Goal: Task Accomplishment & Management: Complete application form

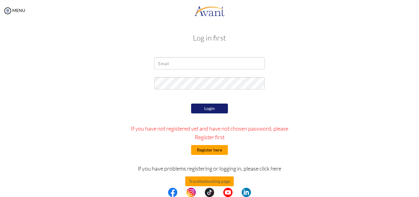
click at [208, 148] on button "Register here" at bounding box center [209, 150] width 37 height 10
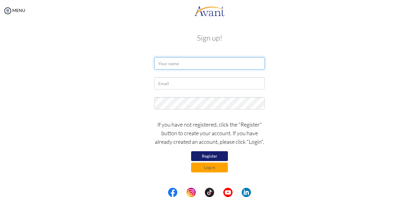
click at [163, 63] on input "text" at bounding box center [209, 63] width 111 height 12
type input "Shewit"
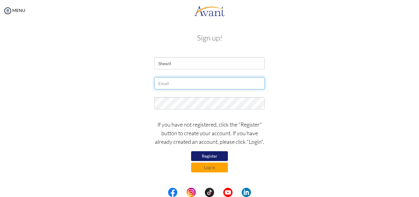
click at [168, 83] on input "text" at bounding box center [209, 83] width 111 height 12
type input "[EMAIL_ADDRESS][DOMAIN_NAME]"
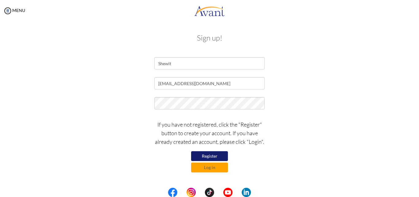
click at [205, 157] on button "Register" at bounding box center [209, 156] width 37 height 10
click at [206, 157] on button "Register" at bounding box center [209, 156] width 37 height 10
click at [204, 169] on button "Log in" at bounding box center [209, 167] width 37 height 10
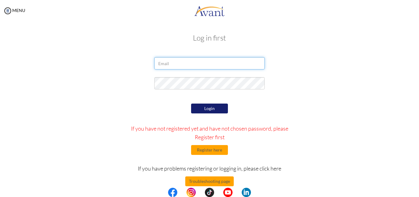
click at [171, 64] on input "email" at bounding box center [209, 63] width 111 height 12
type input "[EMAIL_ADDRESS][DOMAIN_NAME]"
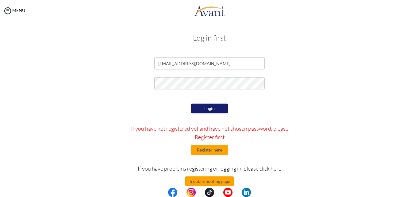
click at [205, 110] on button "Login" at bounding box center [209, 108] width 37 height 10
click at [209, 109] on button "Login" at bounding box center [209, 108] width 37 height 10
click at [204, 110] on button "Login" at bounding box center [209, 108] width 37 height 10
click at [208, 107] on button "Login" at bounding box center [209, 108] width 37 height 10
click at [208, 152] on button "Register here" at bounding box center [209, 150] width 37 height 10
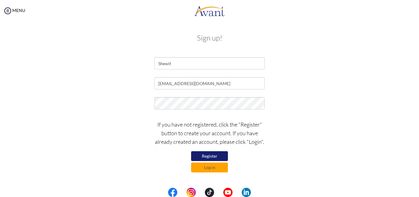
click at [204, 153] on button "Register" at bounding box center [209, 156] width 37 height 10
click at [212, 170] on button "Log in" at bounding box center [209, 167] width 37 height 10
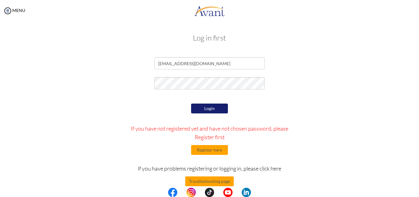
click at [209, 106] on button "Login" at bounding box center [209, 108] width 37 height 10
click at [209, 108] on button "Login" at bounding box center [209, 108] width 37 height 10
click at [204, 154] on button "Register here" at bounding box center [209, 150] width 37 height 10
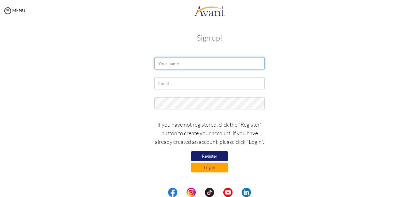
click at [174, 64] on input "text" at bounding box center [209, 63] width 111 height 12
type input "Shewit k/[PERSON_NAME]"
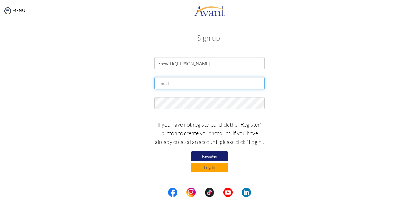
click at [169, 81] on input "text" at bounding box center [209, 83] width 111 height 12
type input "[EMAIL_ADDRESS][DOMAIN_NAME]"
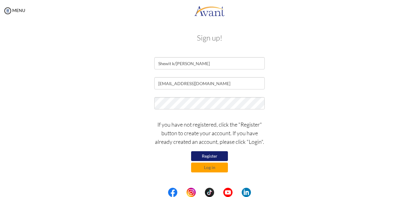
click at [210, 156] on button "Register" at bounding box center [209, 156] width 37 height 10
